Goal: Task Accomplishment & Management: Use online tool/utility

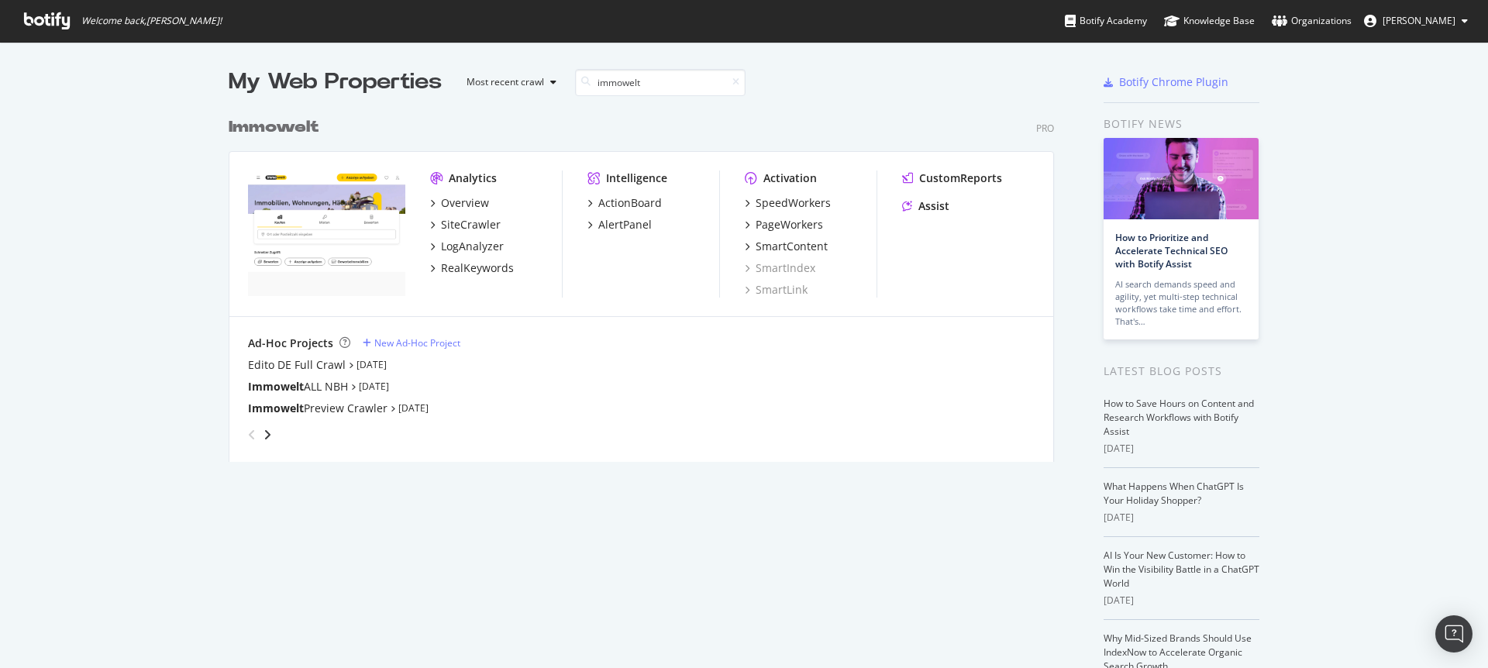
scroll to position [353, 826]
type input "immowelt"
click at [804, 223] on div "PageWorkers" at bounding box center [789, 224] width 67 height 15
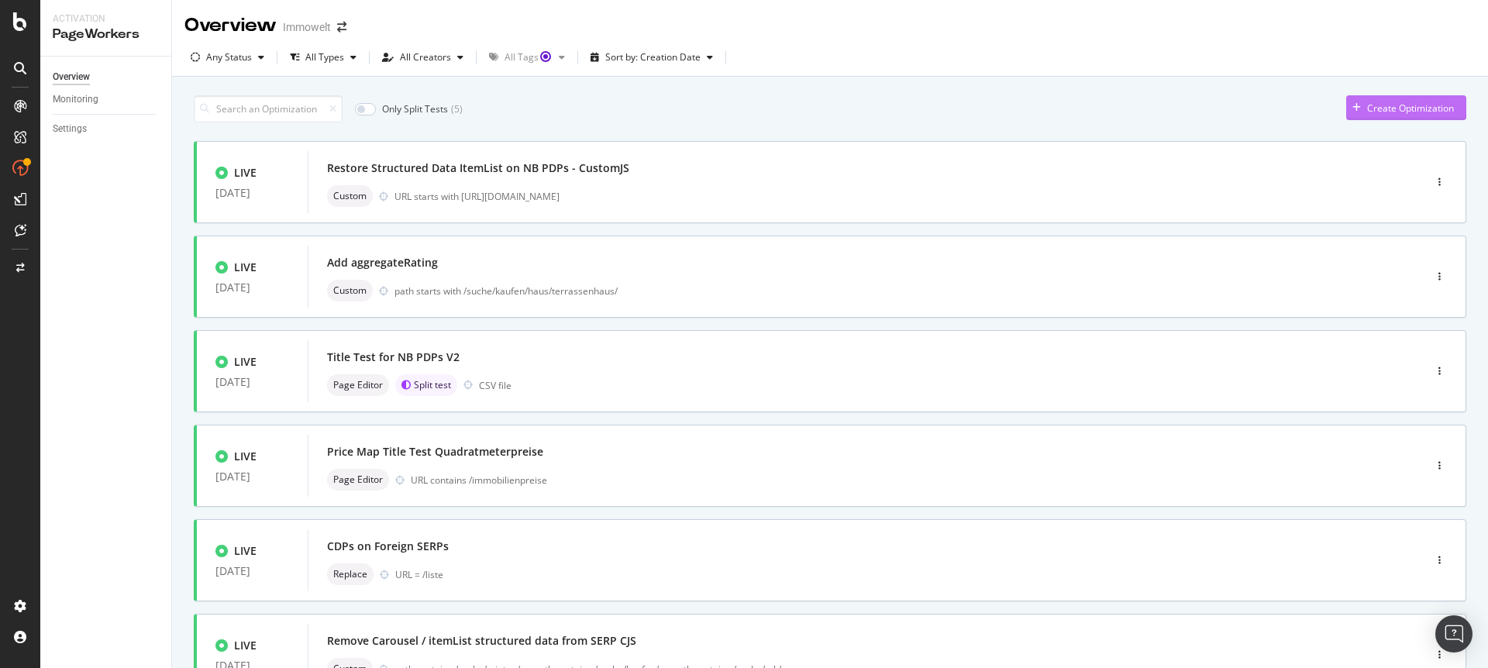
click at [1367, 105] on div "Create Optimization" at bounding box center [1410, 108] width 87 height 13
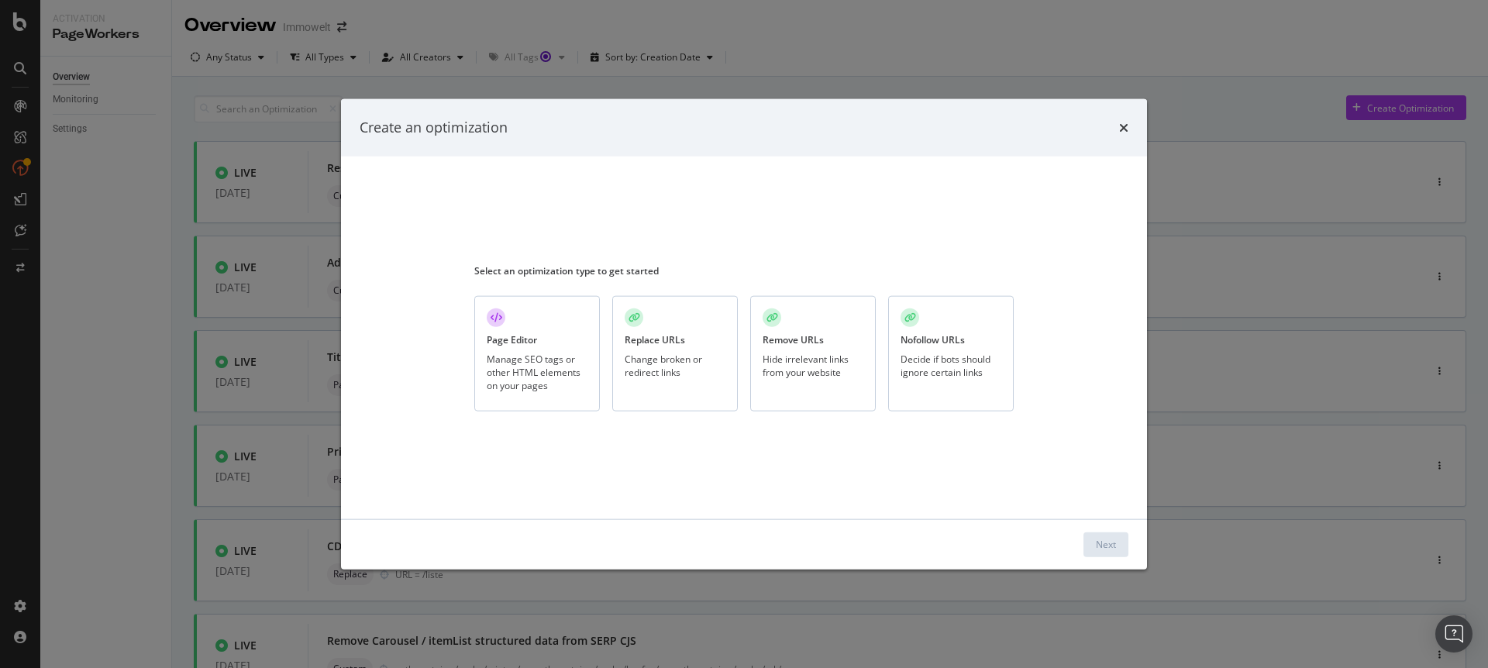
click at [535, 351] on div "Page Editor Manage SEO tags or other HTML elements on your pages" at bounding box center [537, 353] width 126 height 115
click at [1096, 549] on div "Next" at bounding box center [1106, 544] width 20 height 13
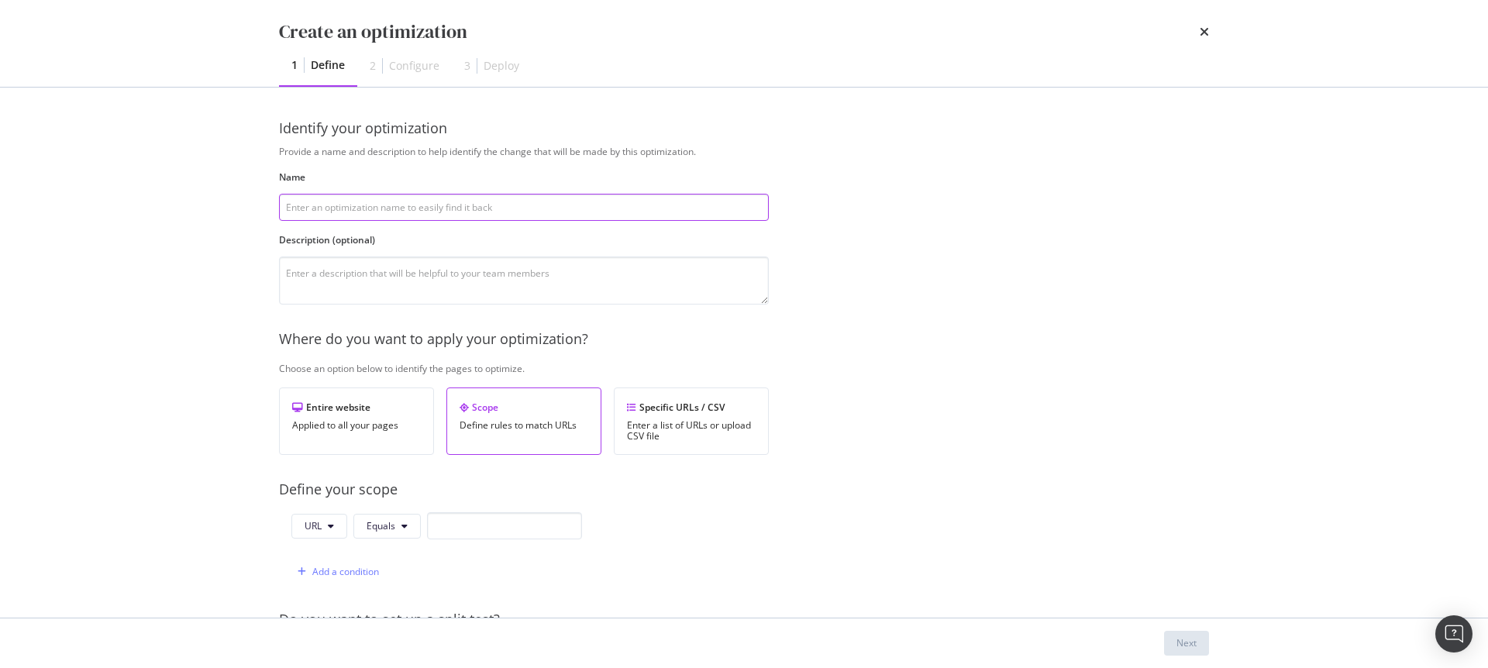
click at [359, 208] on input "modal" at bounding box center [524, 207] width 490 height 27
click at [408, 208] on input "modal" at bounding box center [524, 207] width 490 height 27
type input "C"
click at [336, 205] on input "modal" at bounding box center [524, 207] width 490 height 27
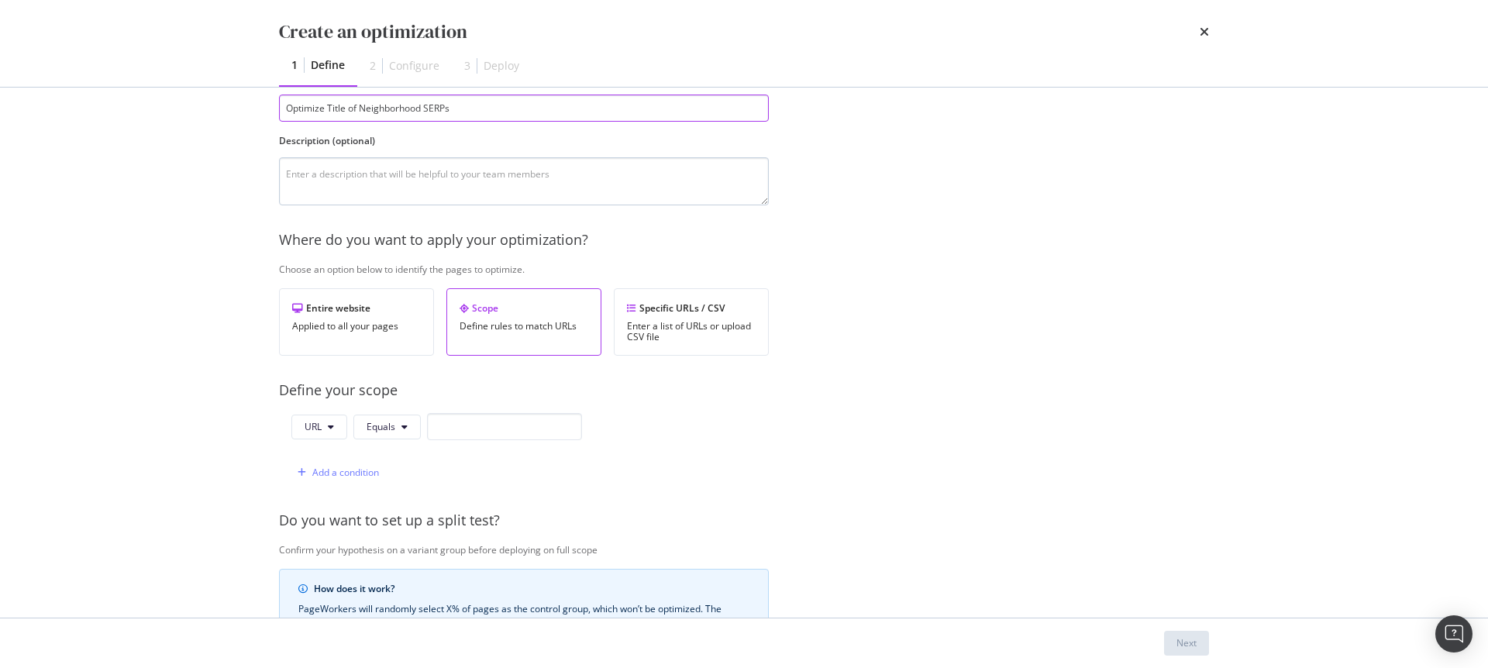
type input "Optimize Title of Neighborhood SERPs"
click at [353, 174] on textarea "modal" at bounding box center [524, 181] width 490 height 48
click at [318, 183] on textarea "modal" at bounding box center [524, 181] width 490 height 48
paste textarea "[URL][DOMAIN_NAME]"
click at [287, 176] on textarea "[URL][DOMAIN_NAME]" at bounding box center [524, 181] width 490 height 48
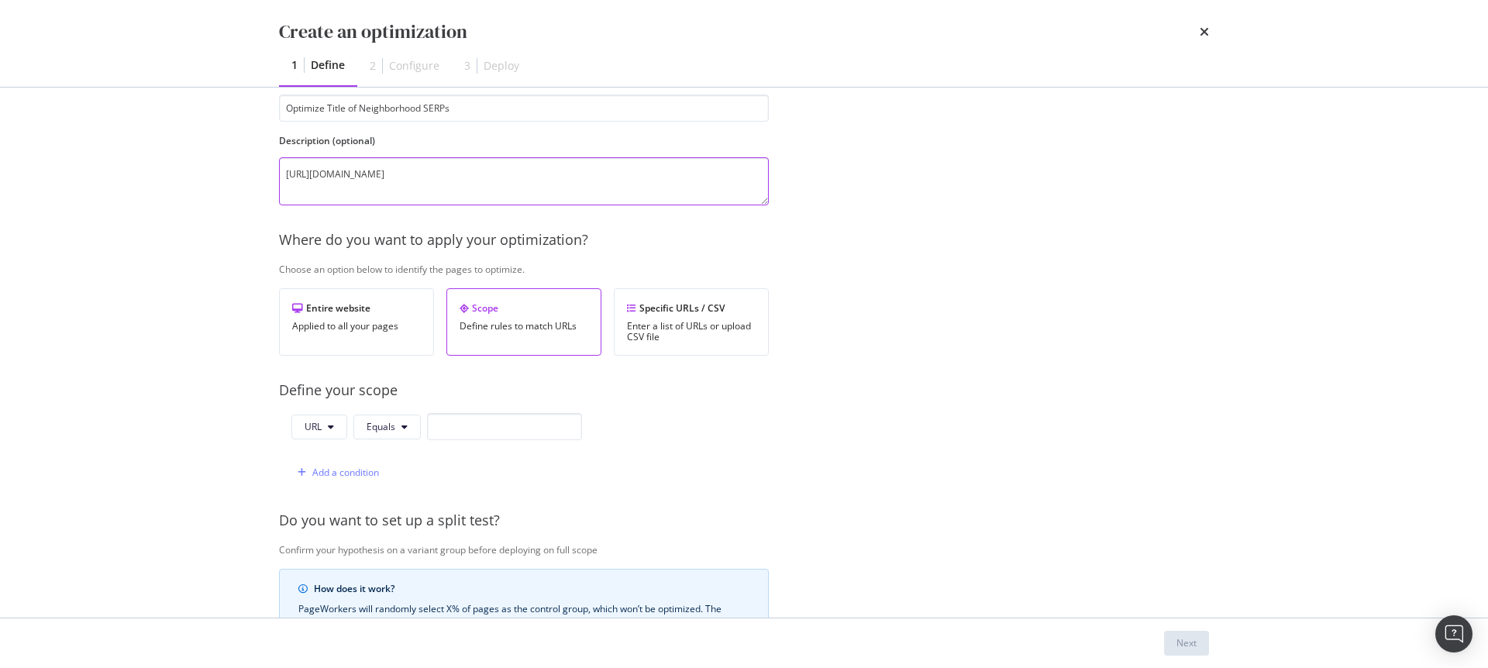
type textarea "[URL][DOMAIN_NAME]"
click at [346, 470] on div "Add a condition" at bounding box center [345, 472] width 67 height 13
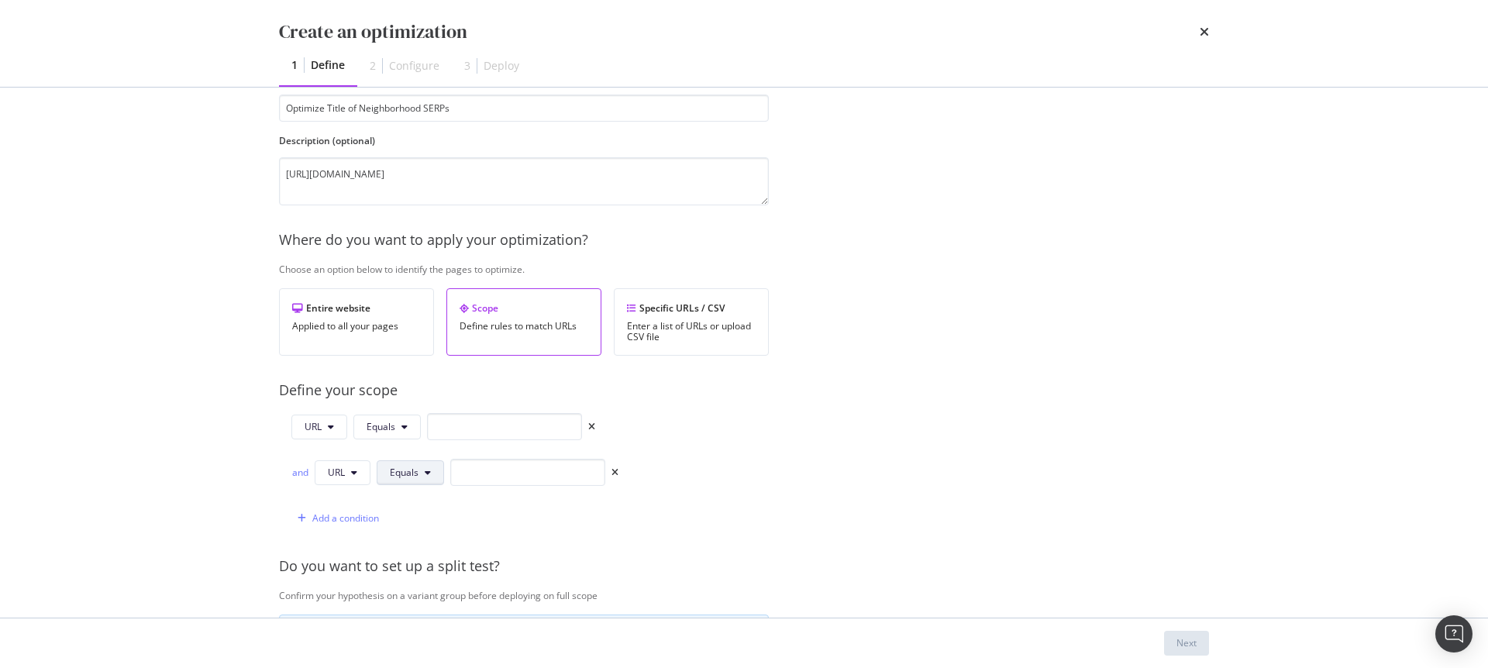
click at [417, 473] on span "Equals" at bounding box center [404, 472] width 29 height 13
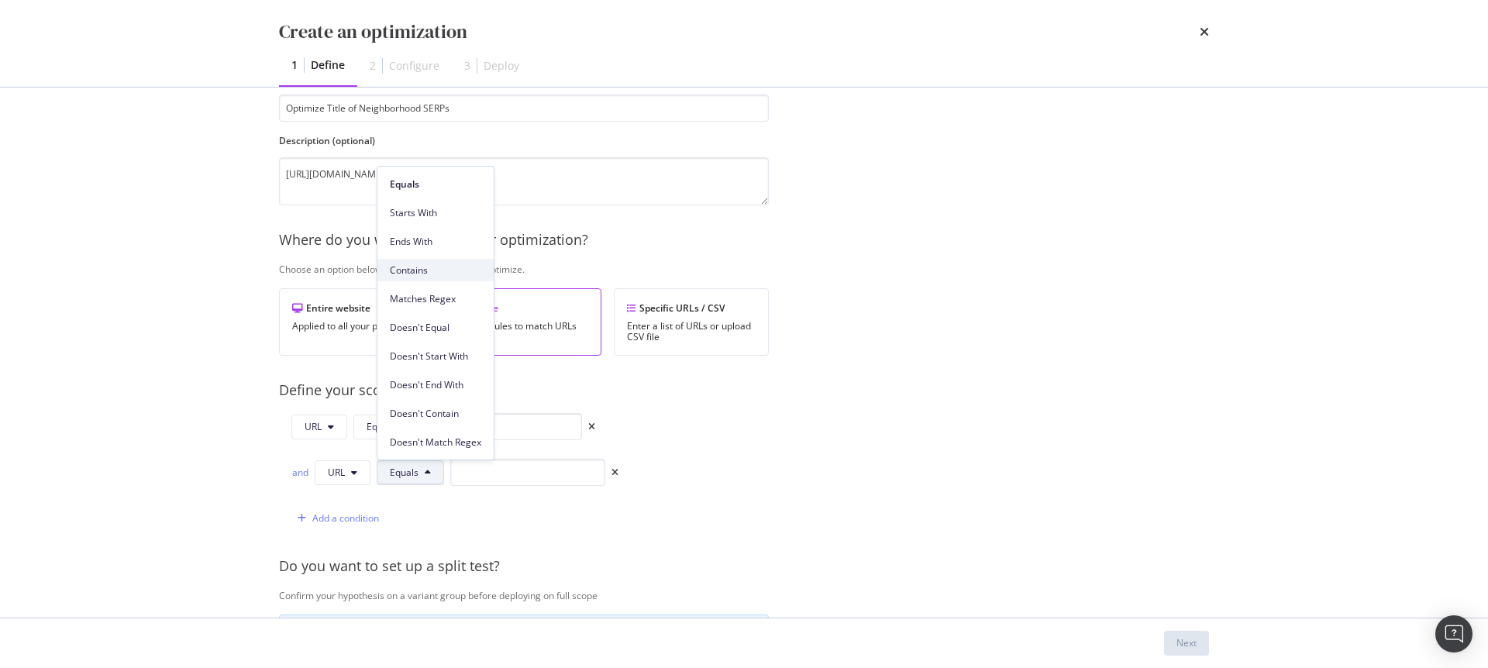
click at [430, 272] on span "Contains" at bounding box center [435, 270] width 91 height 14
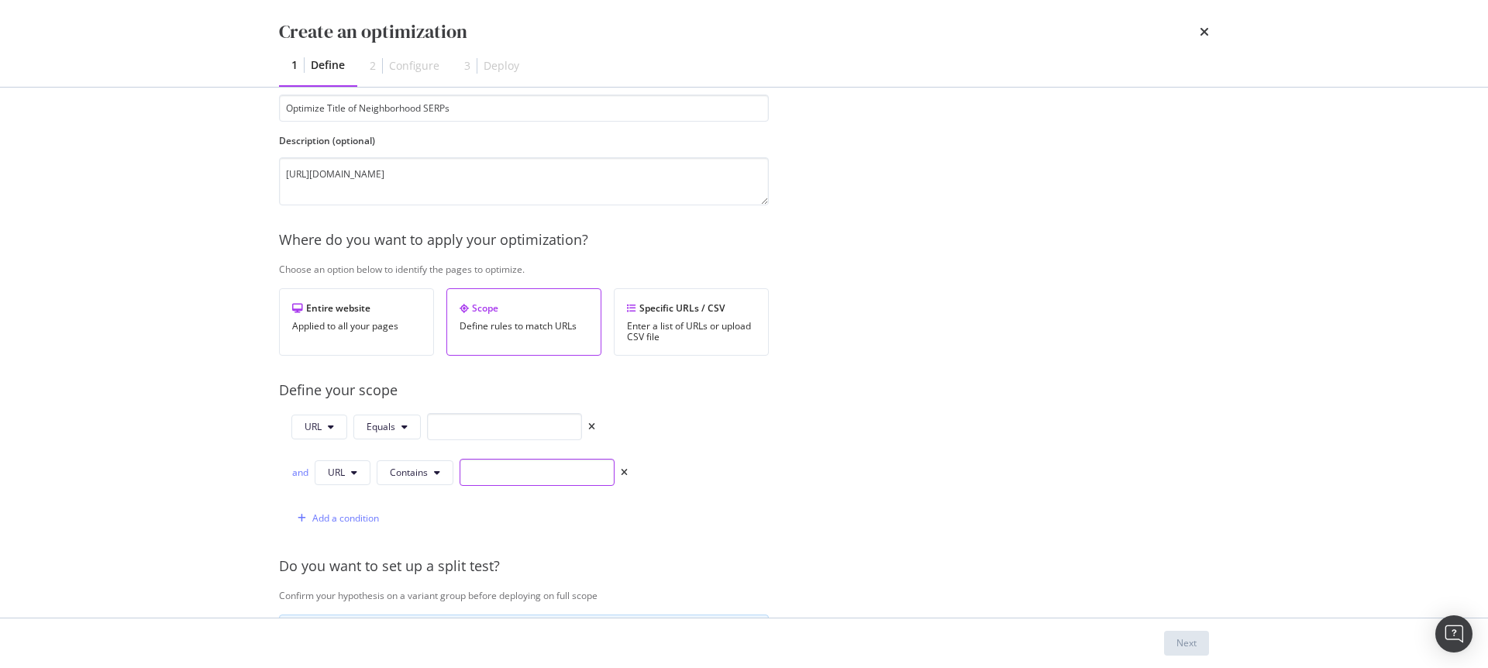
click at [501, 474] on input "modal" at bounding box center [537, 472] width 155 height 27
paste input "nbh2de"
type input "nbh2de"
click at [400, 428] on button "Equals" at bounding box center [386, 427] width 67 height 25
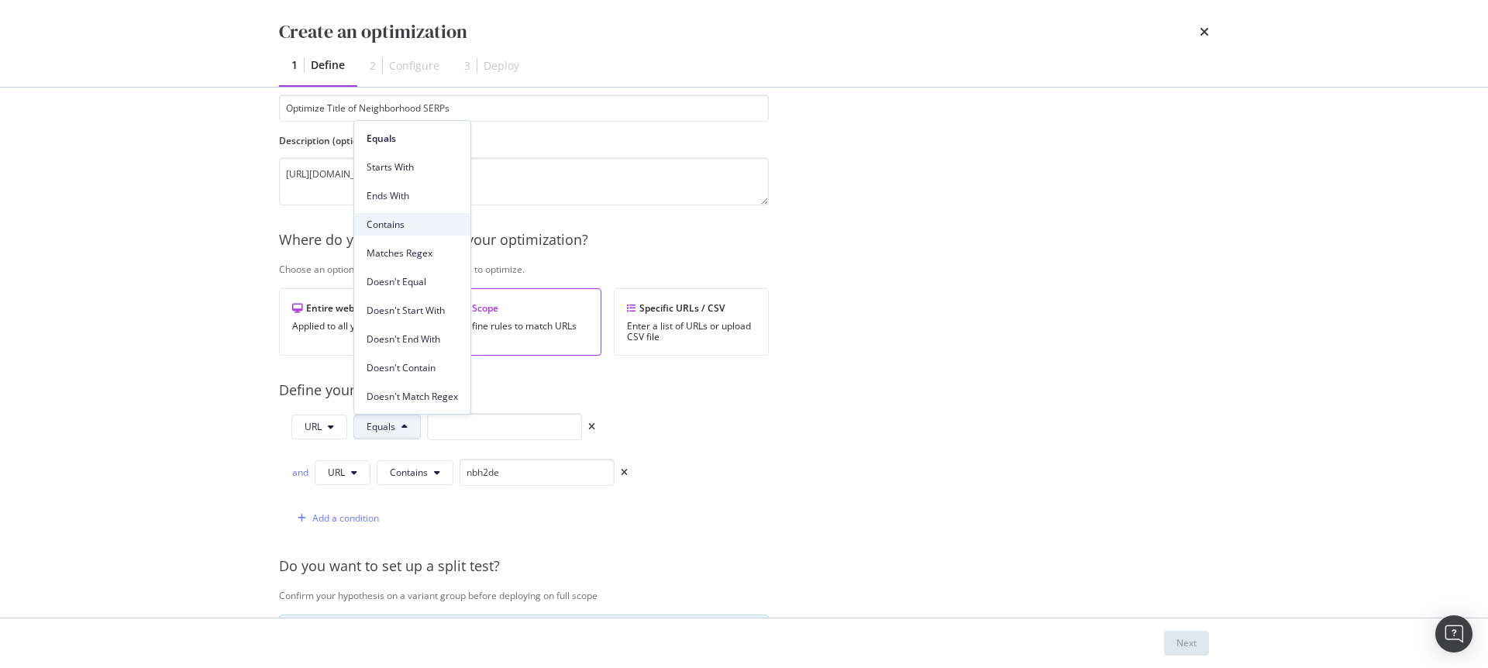
click at [391, 223] on span "Contains" at bounding box center [412, 225] width 91 height 14
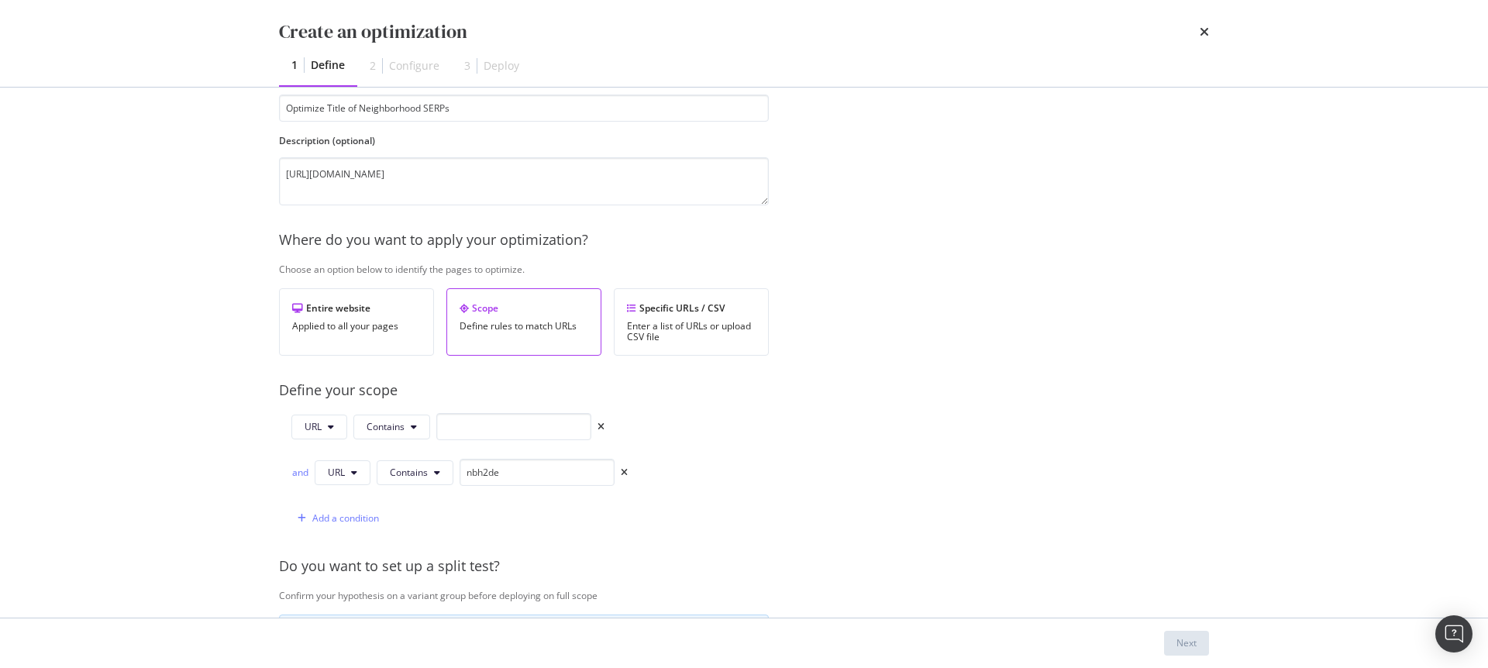
click at [494, 440] on div "modal" at bounding box center [513, 426] width 155 height 27
click at [495, 435] on input "modal" at bounding box center [513, 426] width 155 height 27
paste input "/suche/mieten/wohnung/"
type input "/suche/mieten/wohnung/"
click at [786, 449] on div "Provide a name and description to help identify the change that will be made by…" at bounding box center [744, 487] width 930 height 882
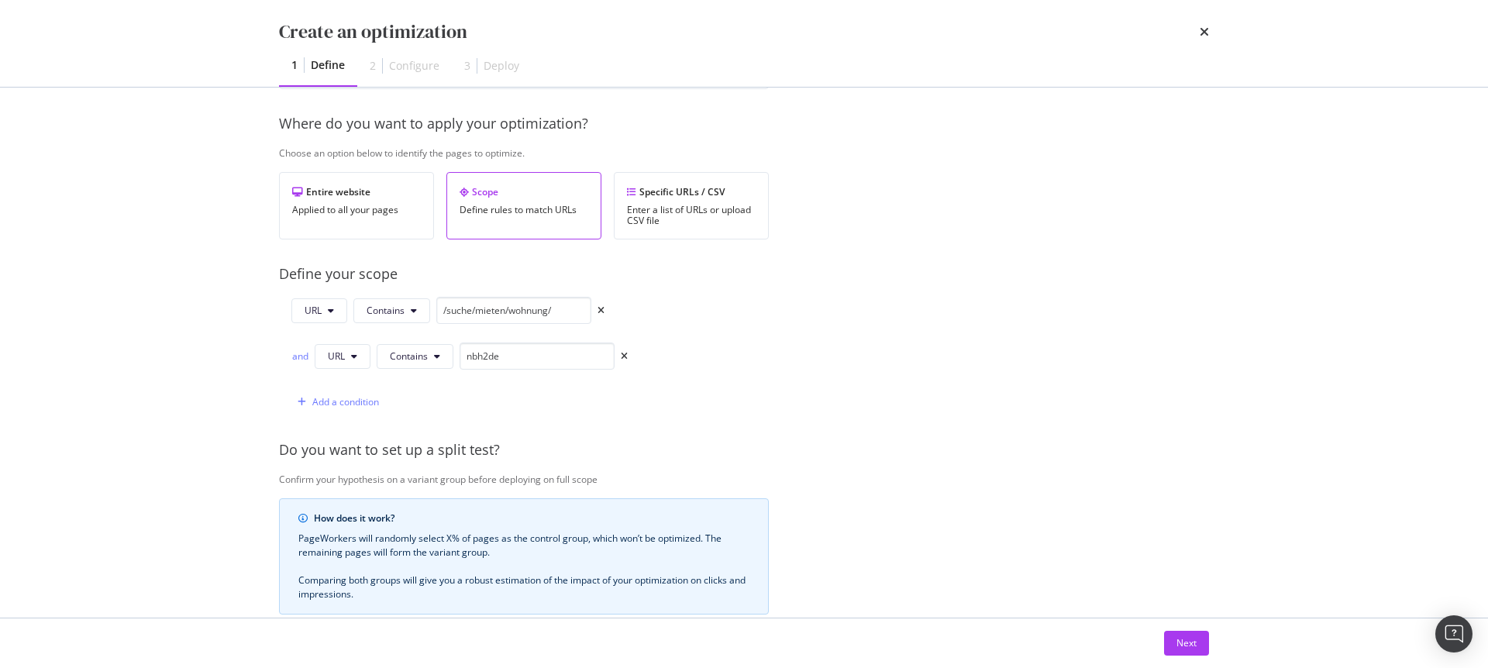
scroll to position [452, 0]
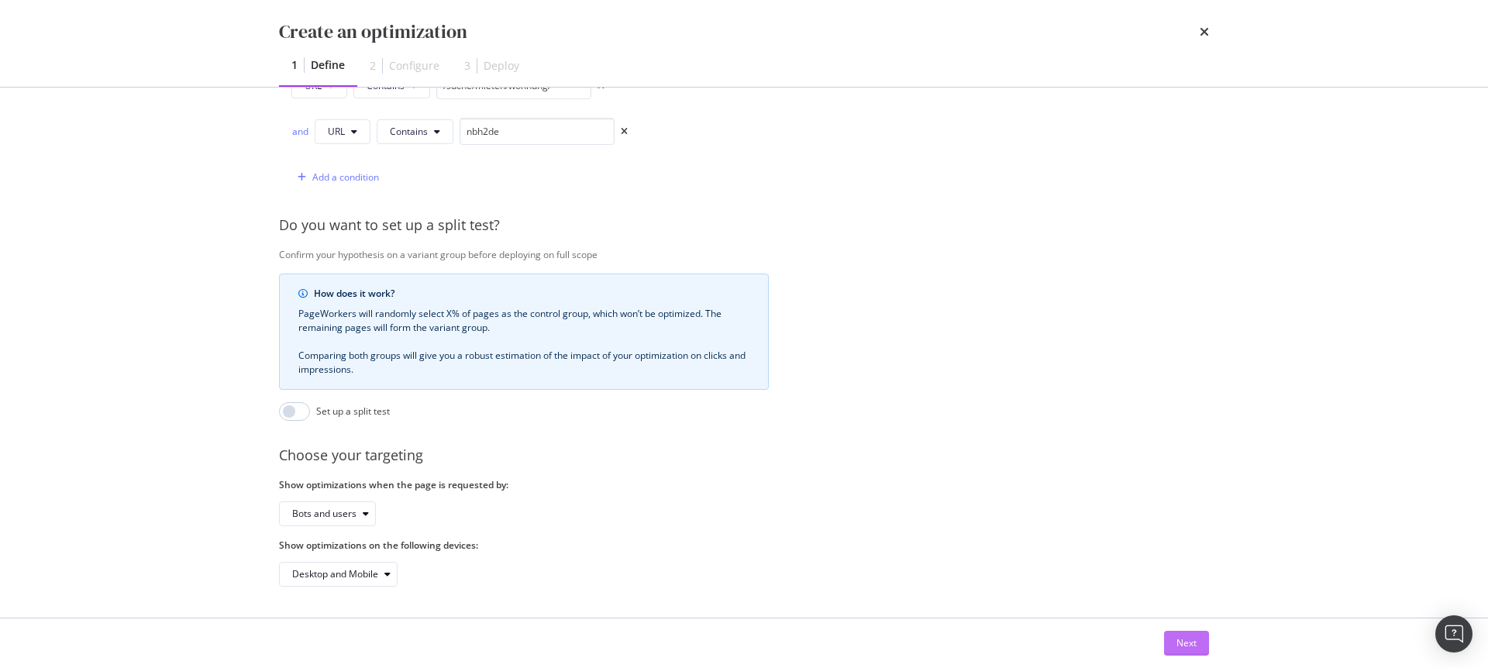
click at [1188, 641] on div "Next" at bounding box center [1186, 642] width 20 height 13
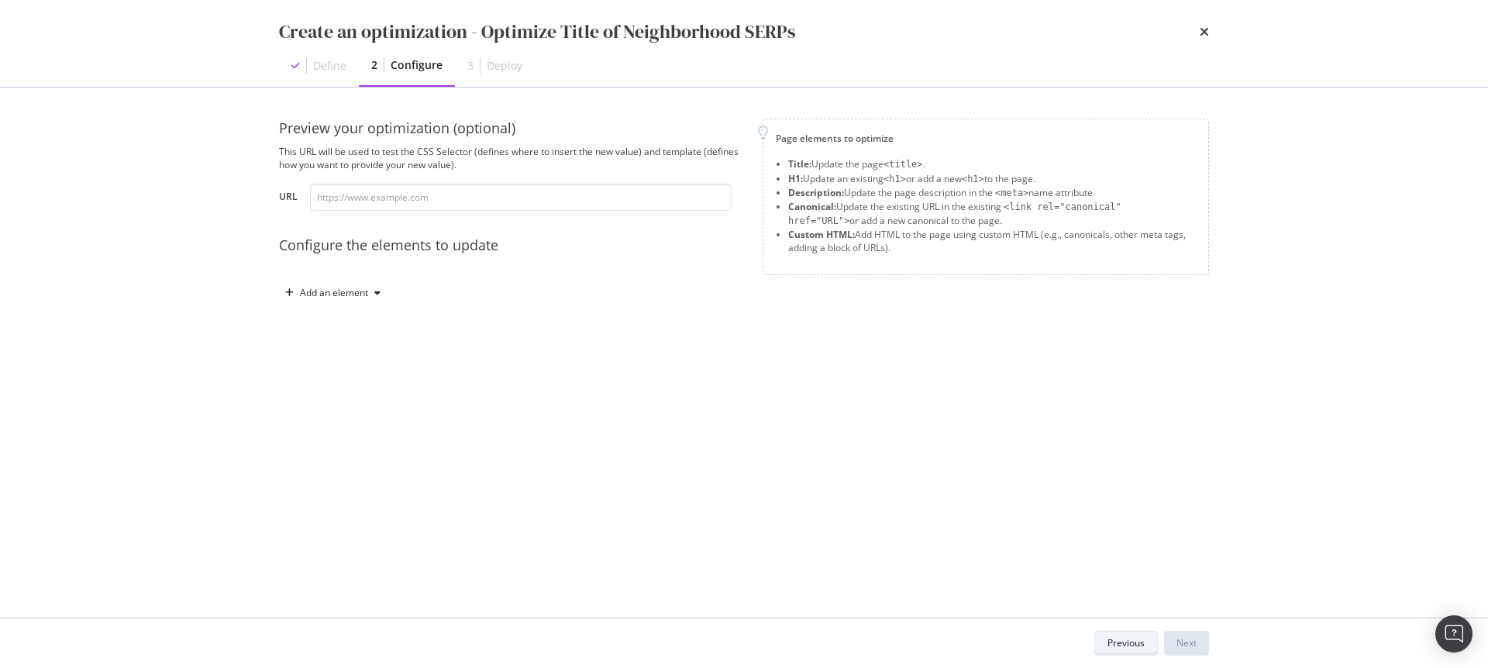
scroll to position [0, 0]
click at [400, 203] on input "modal" at bounding box center [521, 197] width 422 height 27
paste input "[URL][DOMAIN_NAME]"
type input "[URL][DOMAIN_NAME]"
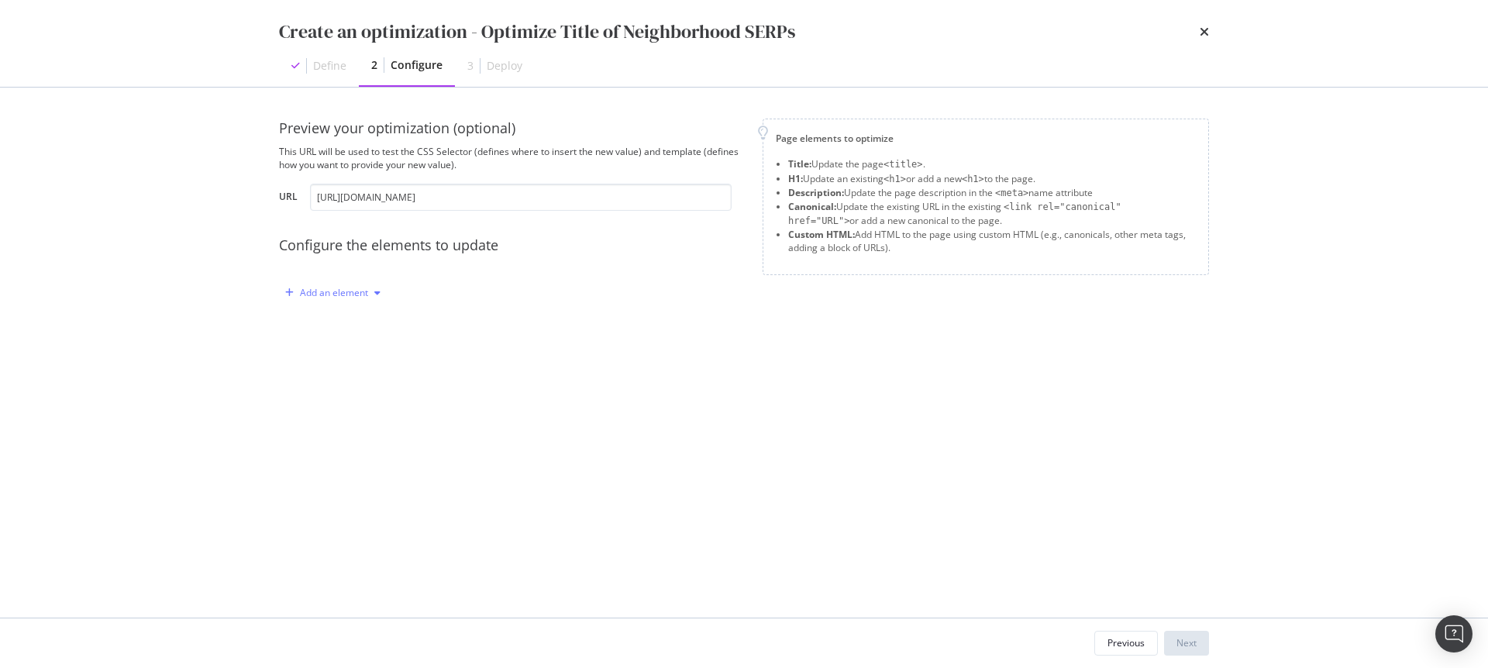
scroll to position [0, 0]
click at [353, 291] on div "Add an element" at bounding box center [334, 292] width 68 height 9
click at [346, 326] on div "Title" at bounding box center [341, 321] width 105 height 19
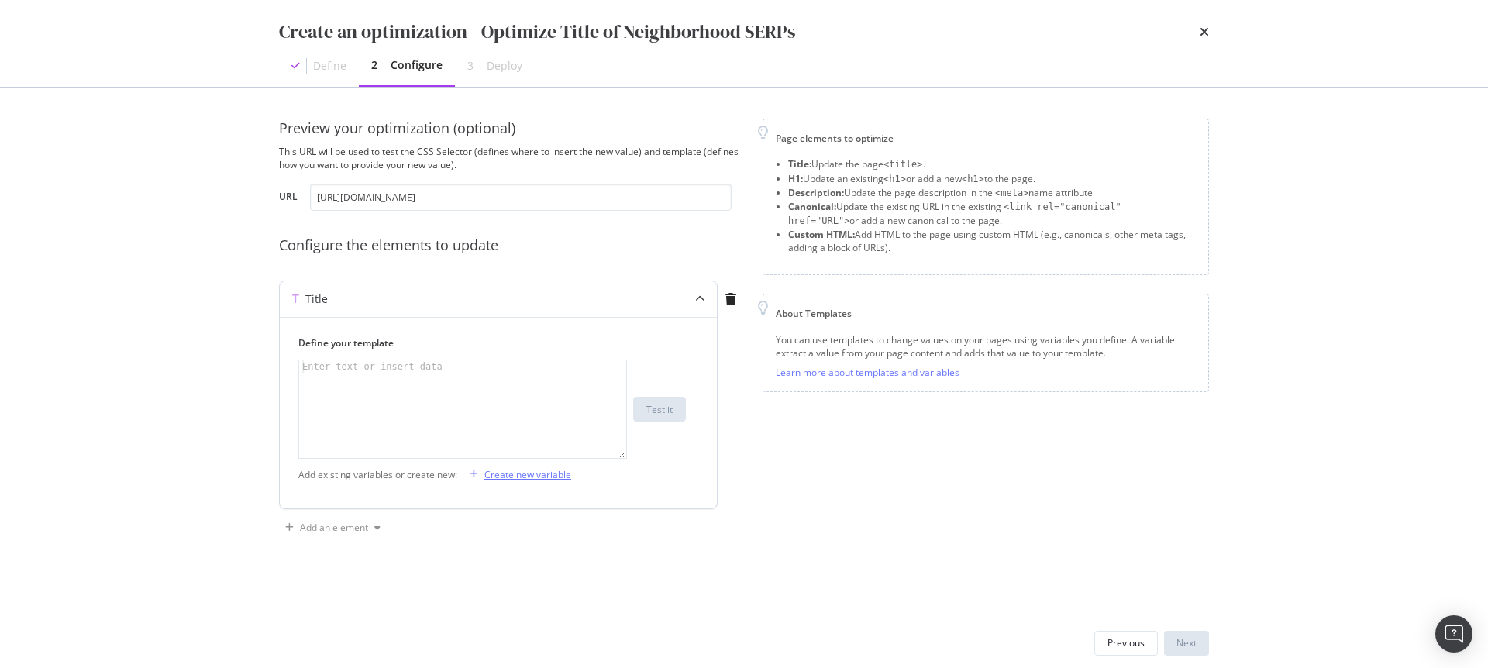
click at [495, 476] on div "Create new variable" at bounding box center [527, 474] width 87 height 13
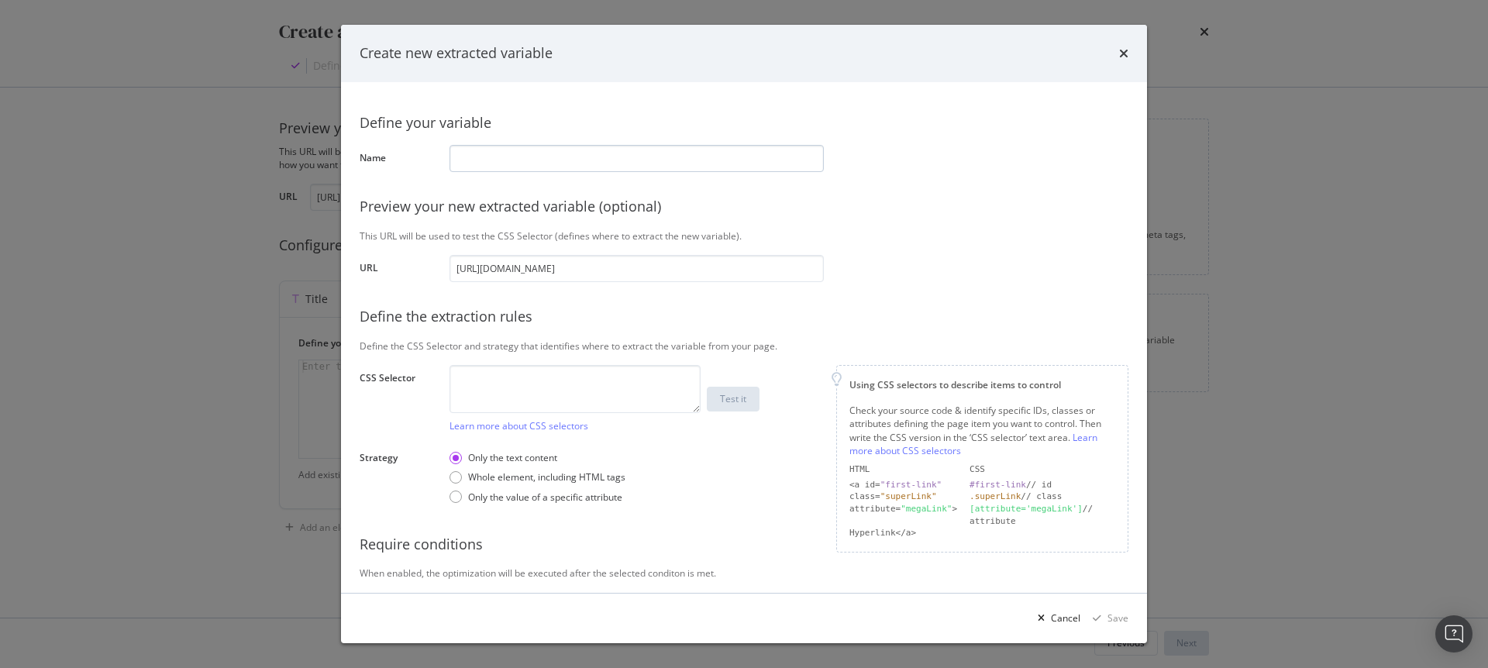
click at [505, 156] on input "modal" at bounding box center [636, 158] width 374 height 27
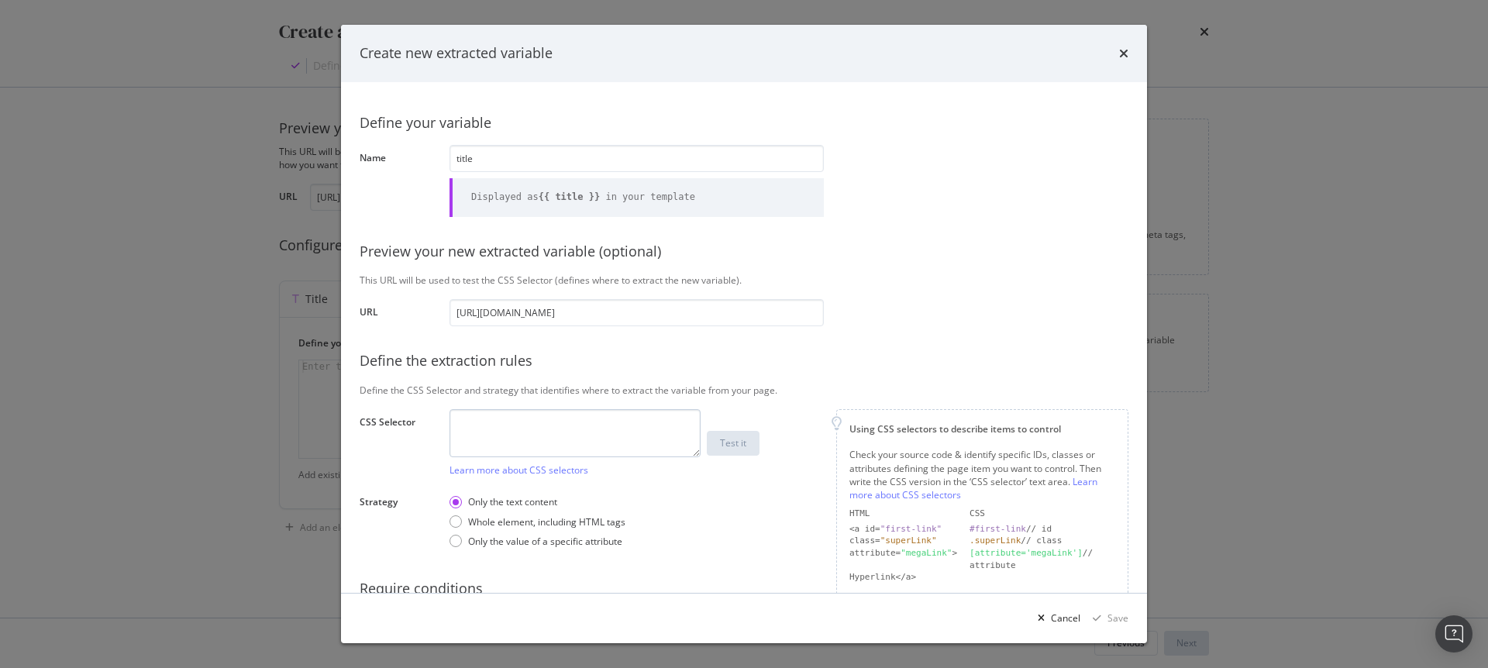
type input "title"
click at [484, 429] on textarea "modal" at bounding box center [574, 433] width 251 height 48
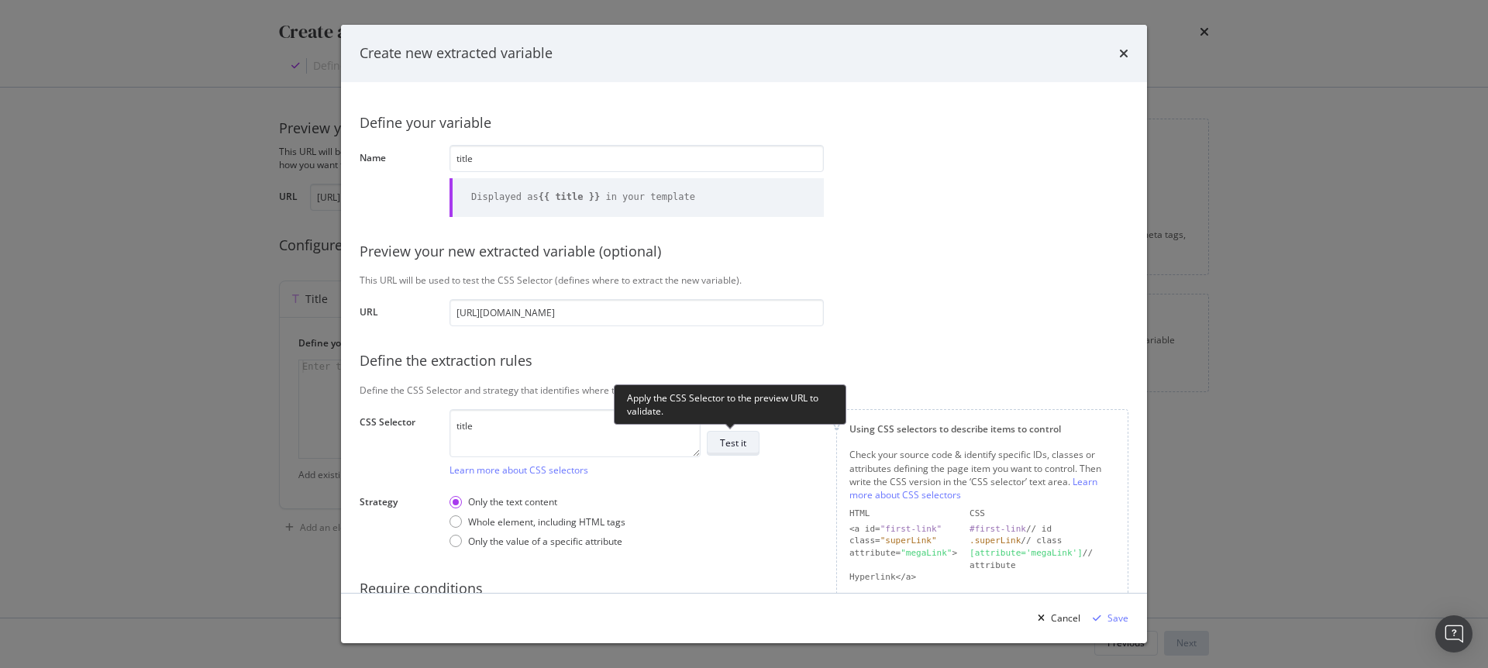
click at [723, 439] on div "Test it" at bounding box center [733, 442] width 26 height 13
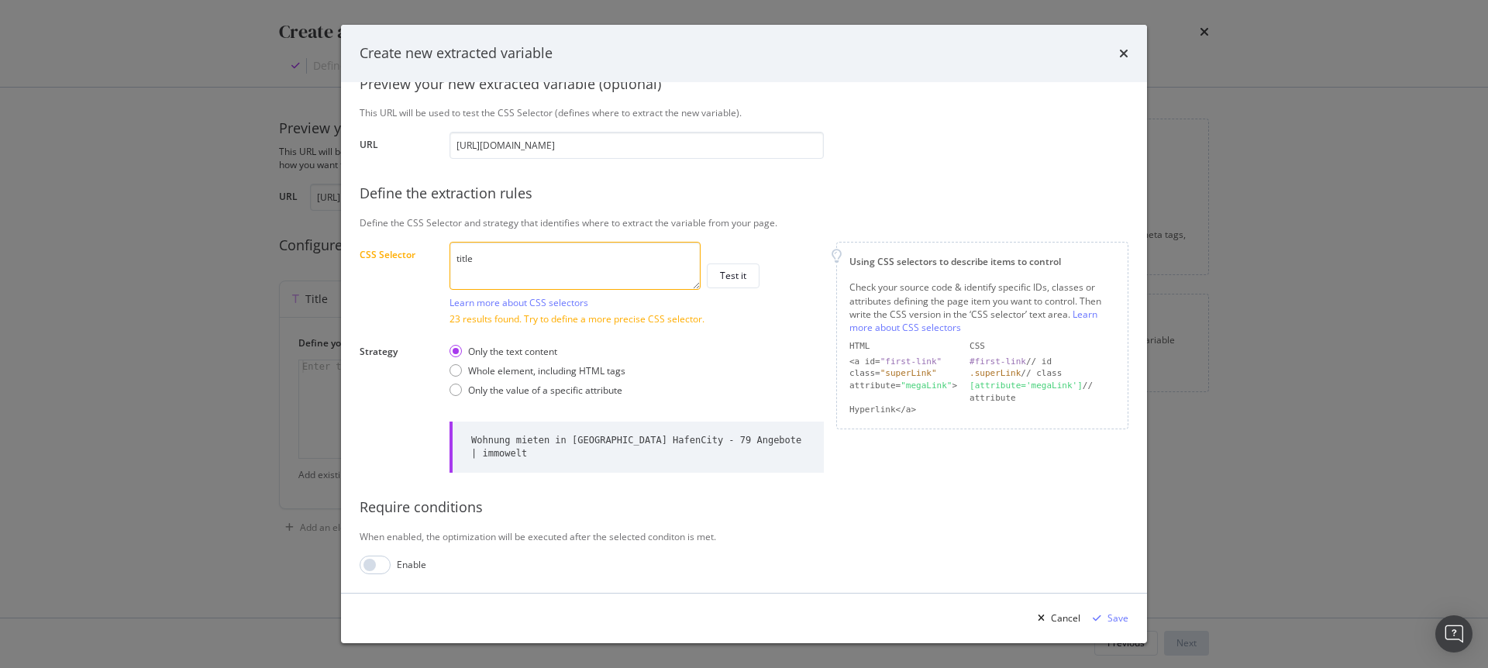
scroll to position [117, 0]
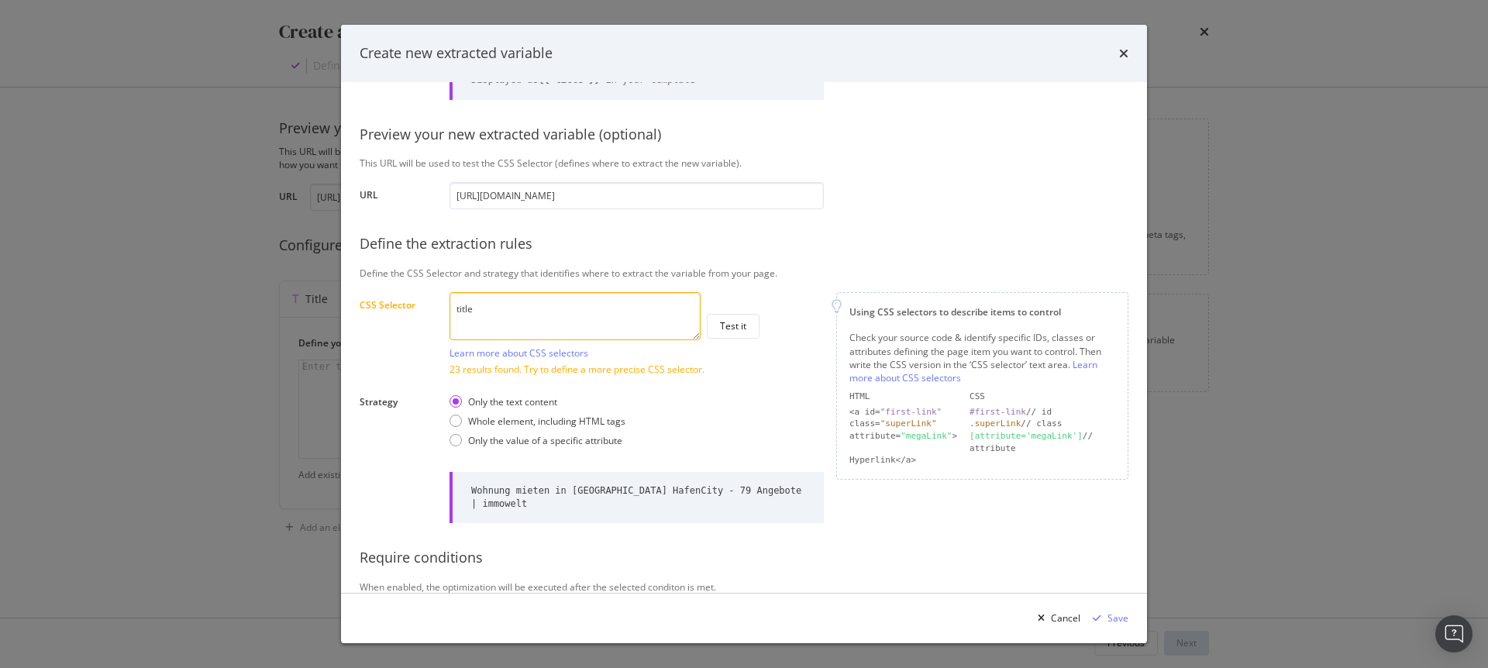
drag, startPoint x: 518, startPoint y: 305, endPoint x: 360, endPoint y: 293, distance: 159.3
click at [360, 293] on div "Define your variable Name title Displayed as {{ title }} in your template Previ…" at bounding box center [744, 304] width 769 height 641
paste textarea "head >"
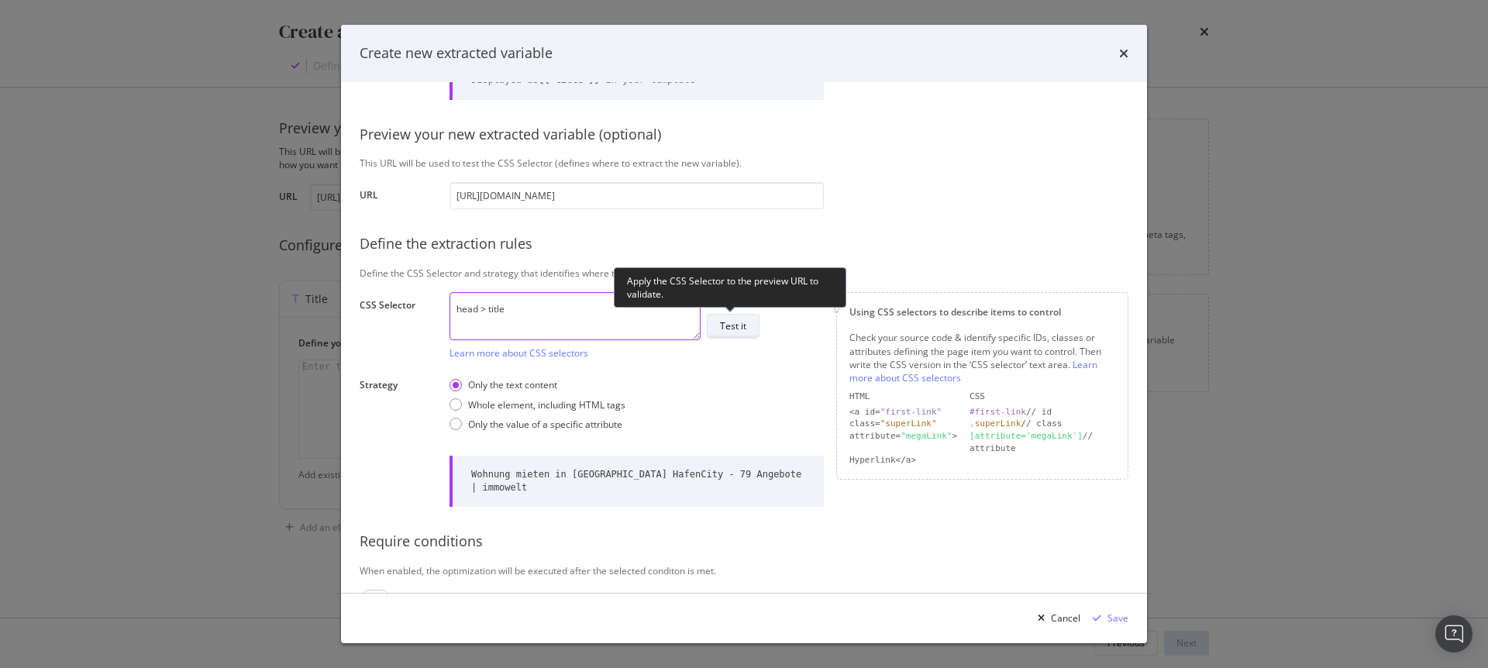
type textarea "head > title"
click at [728, 326] on div "Test it" at bounding box center [733, 325] width 26 height 13
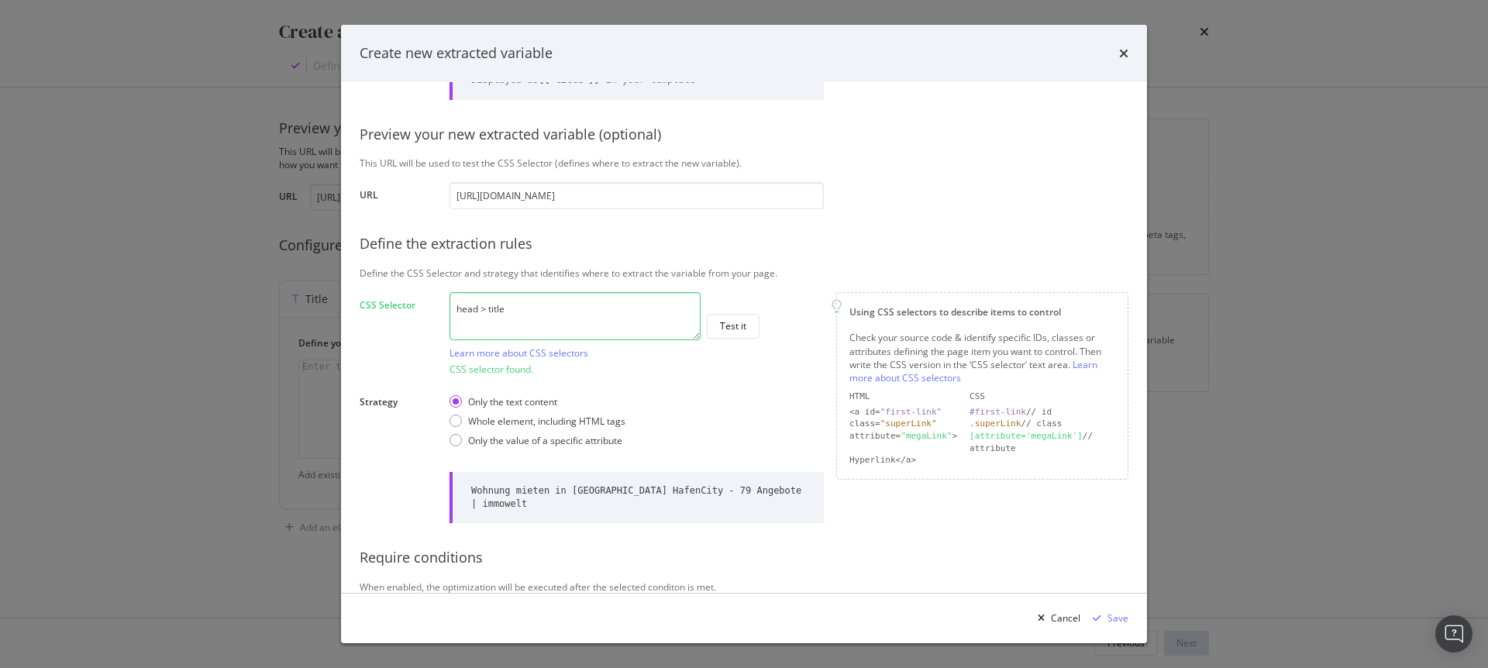
scroll to position [167, 0]
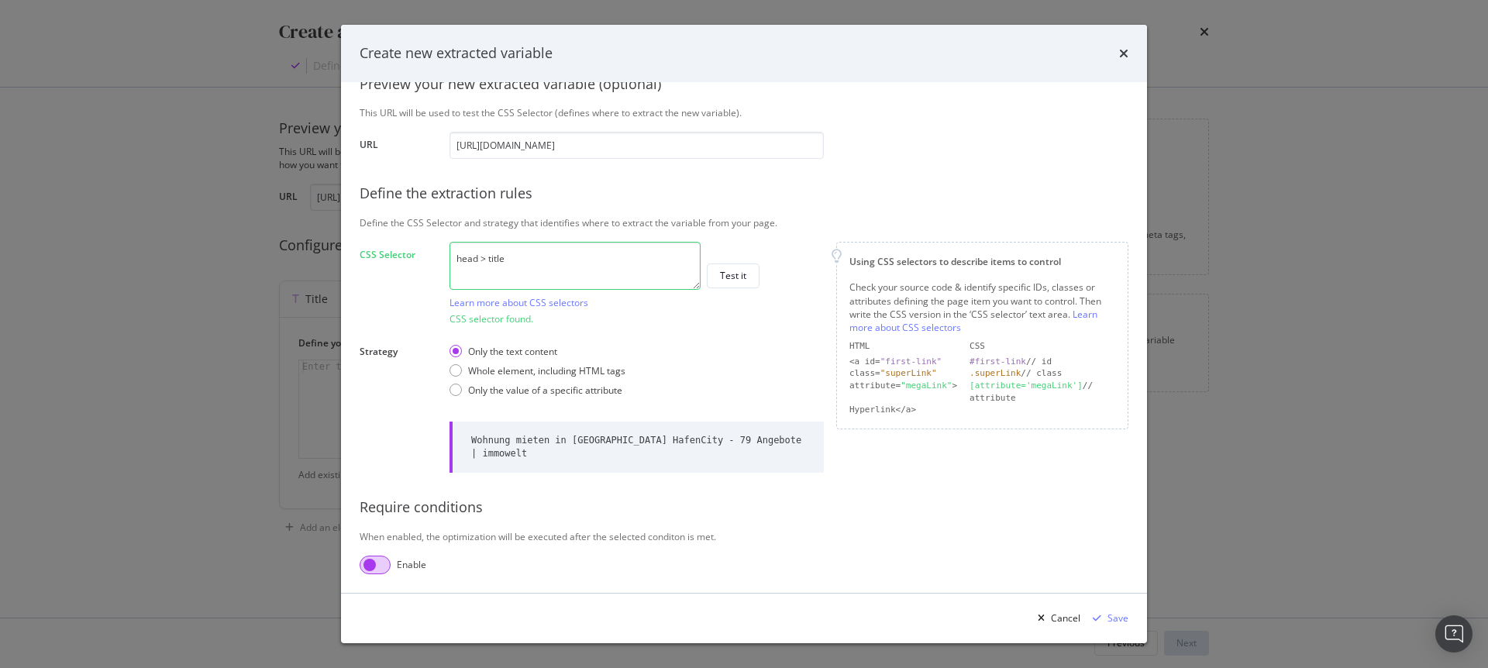
click at [385, 567] on input "modal" at bounding box center [375, 565] width 31 height 19
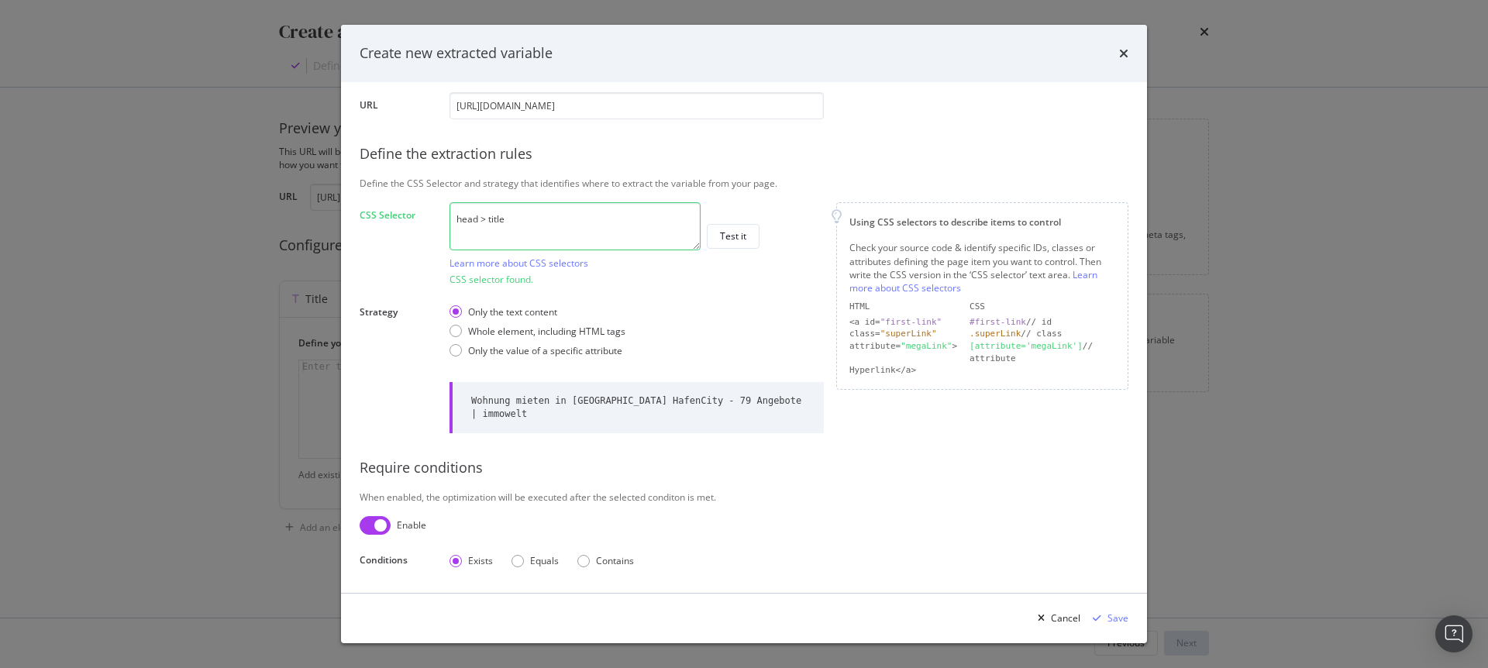
click at [367, 525] on input "modal" at bounding box center [375, 525] width 31 height 19
checkbox input "false"
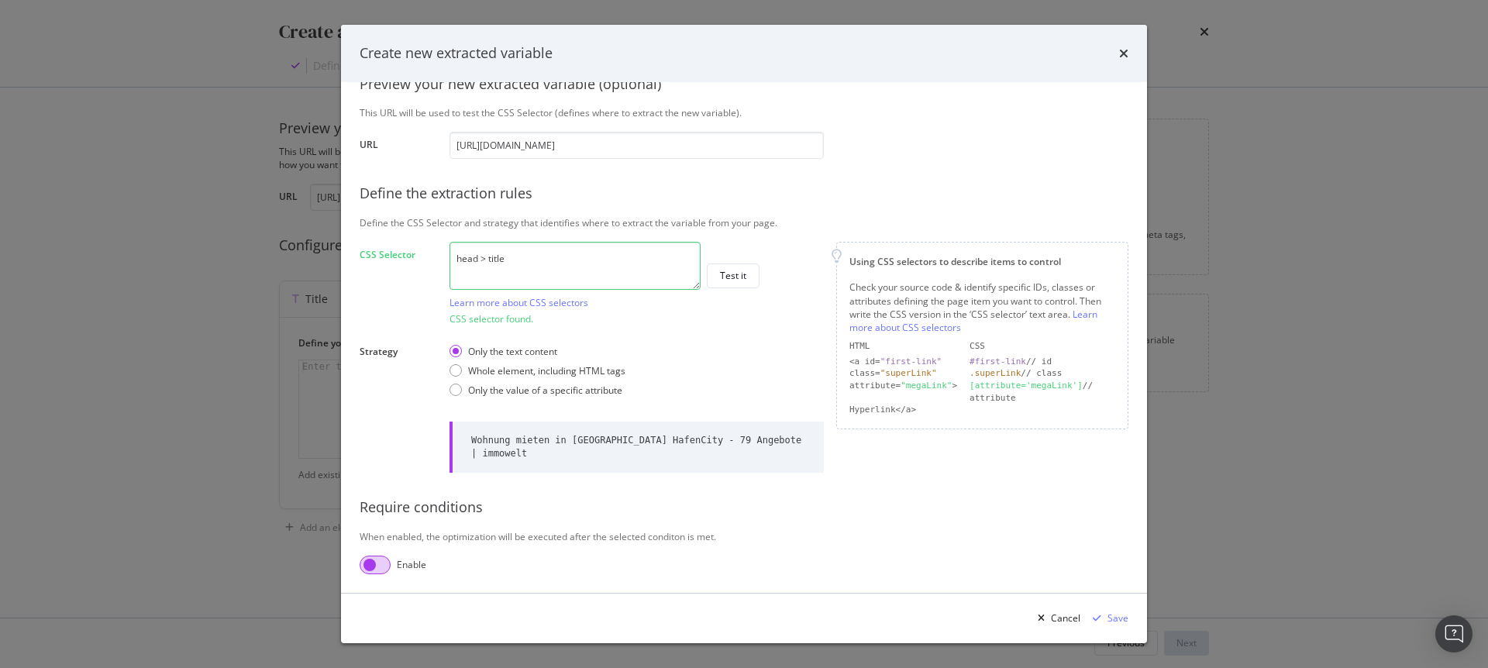
scroll to position [167, 0]
click at [1113, 617] on div "Save" at bounding box center [1117, 617] width 21 height 13
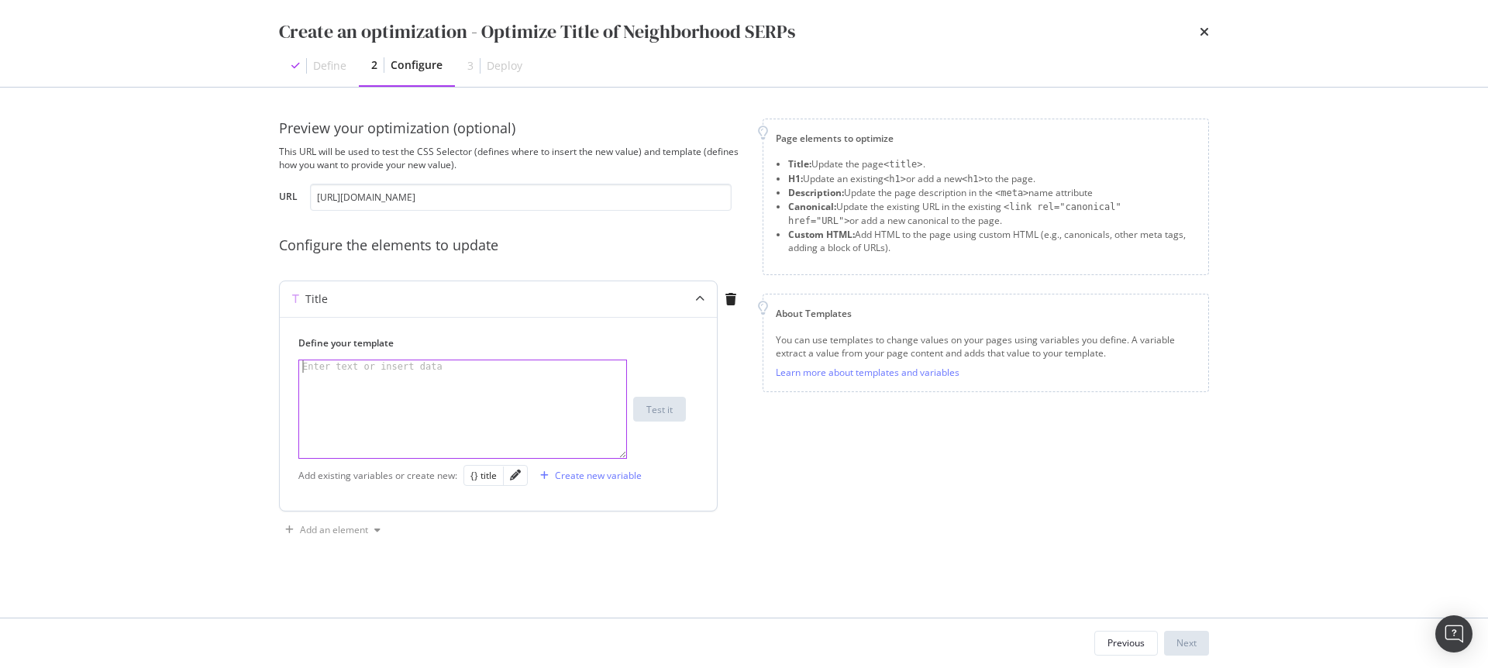
click at [382, 369] on div "Enter text or insert data" at bounding box center [372, 366] width 146 height 12
click at [481, 475] on div "{} title" at bounding box center [483, 475] width 26 height 13
type textarea "{{ title }}"
click at [1184, 637] on div "Next" at bounding box center [1186, 642] width 20 height 13
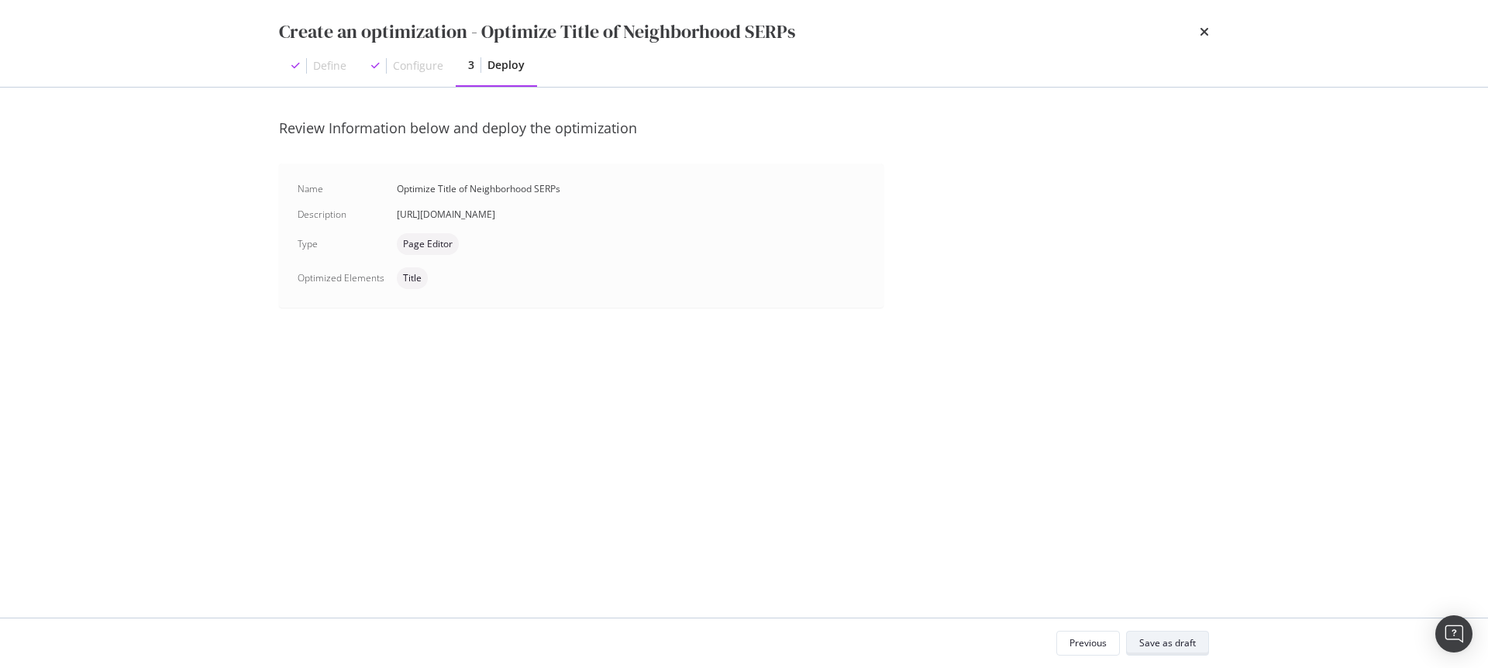
click at [1166, 641] on div "Save as draft" at bounding box center [1167, 642] width 57 height 13
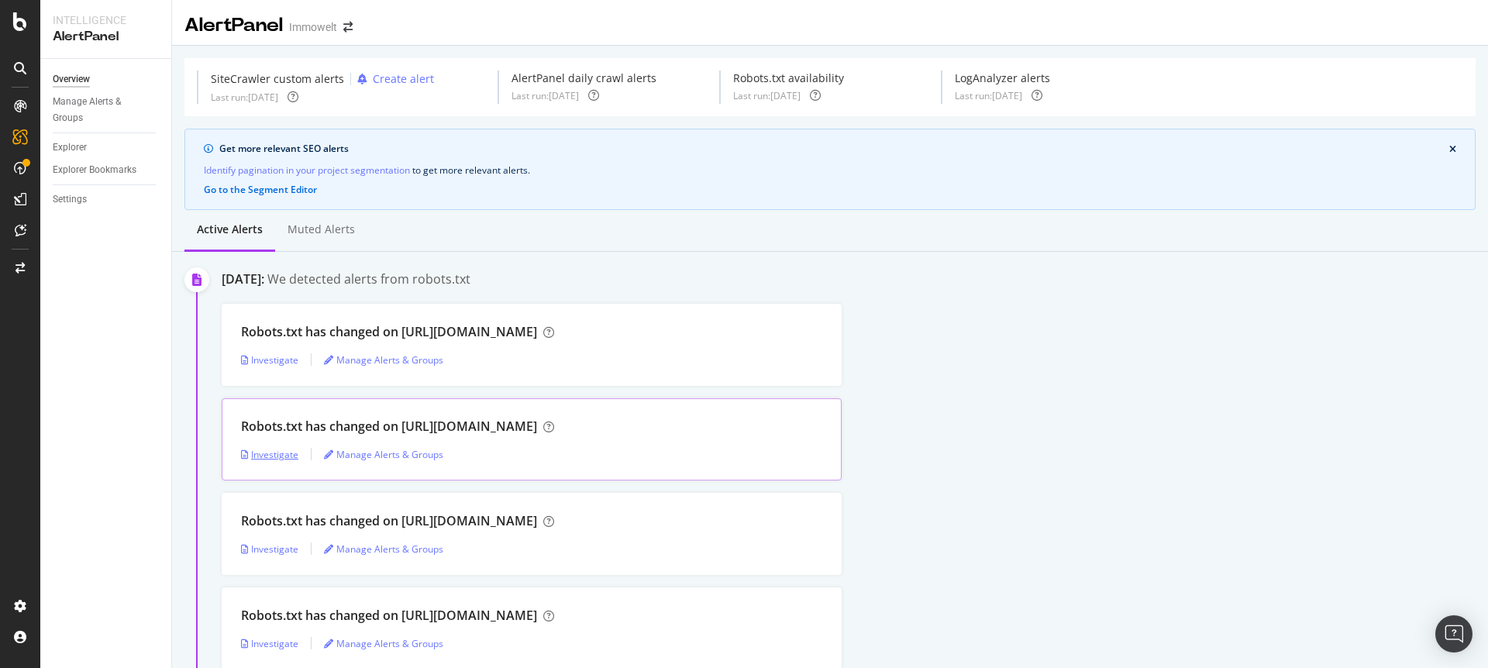
click at [284, 454] on div "Investigate" at bounding box center [269, 454] width 57 height 13
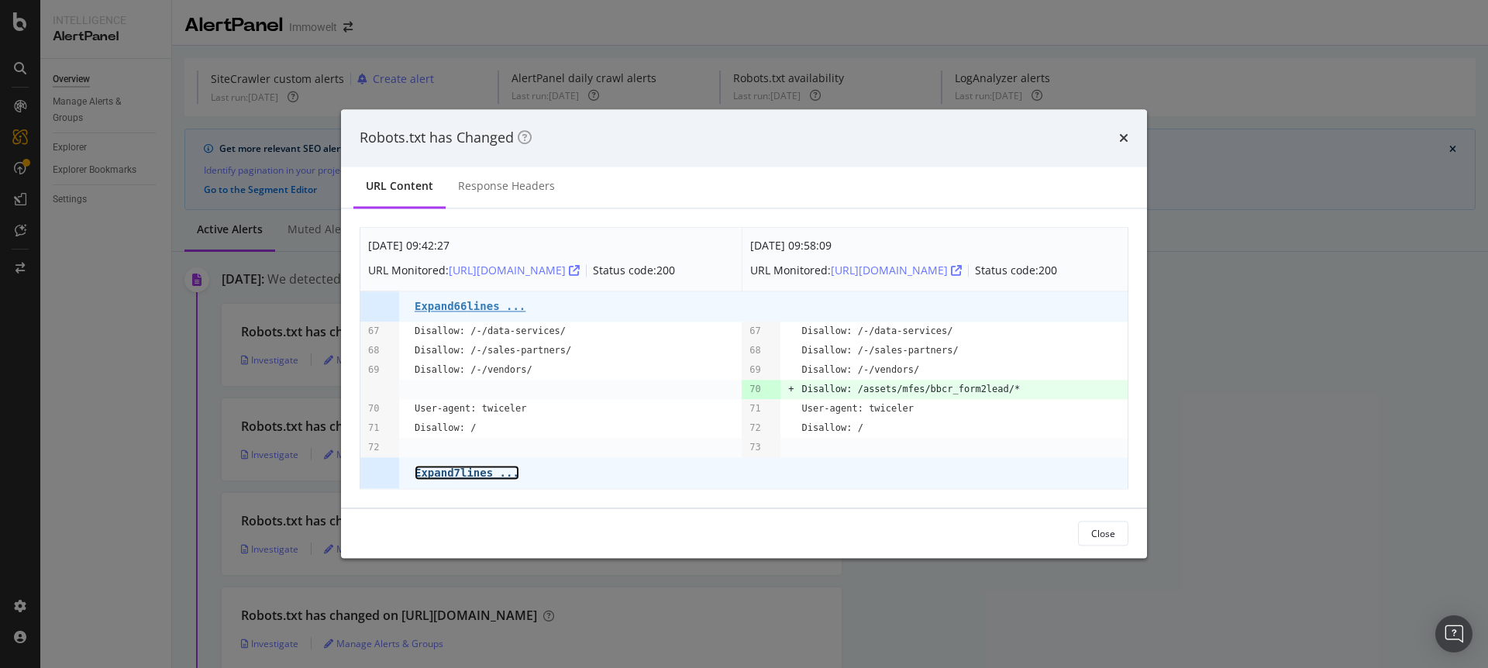
click at [491, 475] on pre "Expand 7 lines ..." at bounding box center [467, 473] width 105 height 12
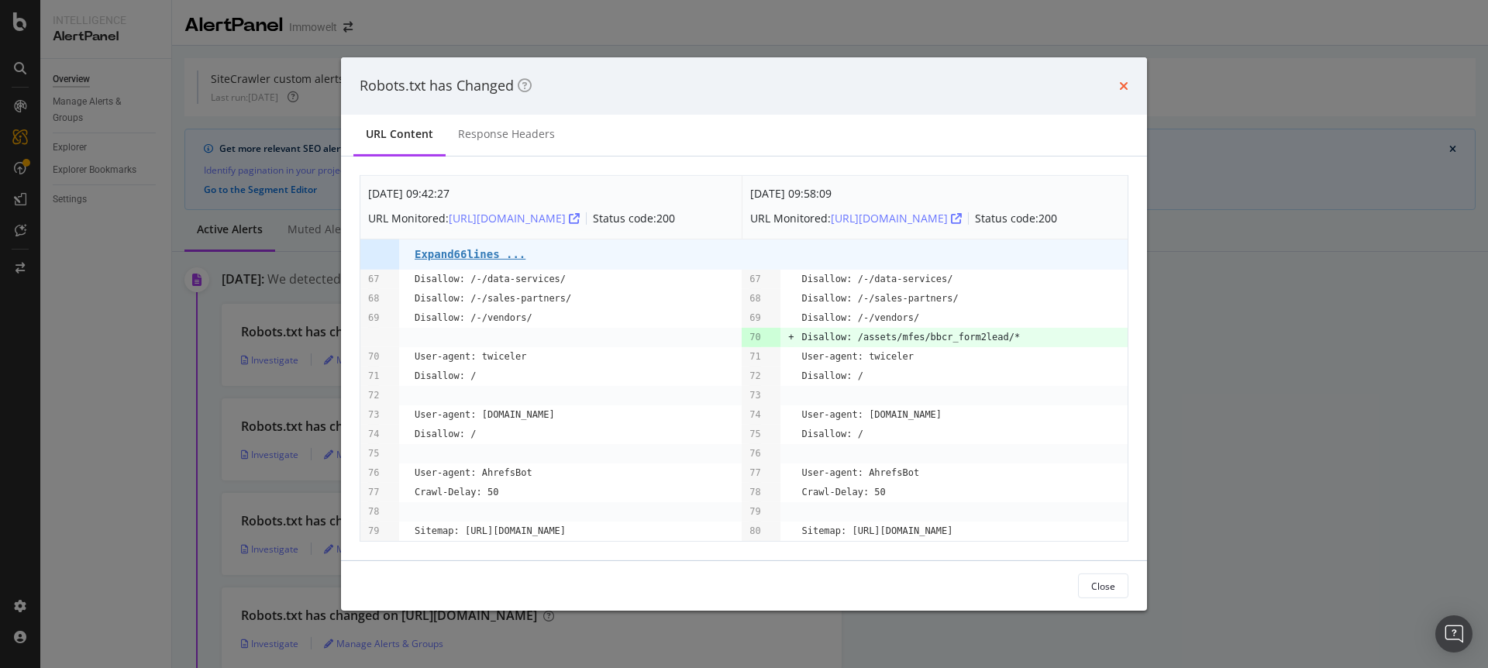
click at [1123, 80] on icon "times" at bounding box center [1123, 86] width 9 height 12
